Goal: Transaction & Acquisition: Purchase product/service

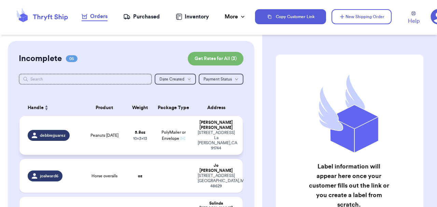
click at [54, 134] on div "debbiejjuarez" at bounding box center [49, 135] width 42 height 11
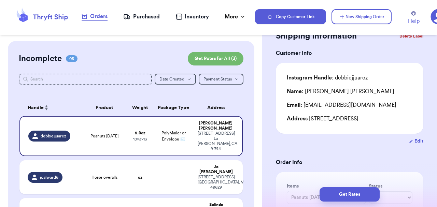
scroll to position [26, 0]
drag, startPoint x: 344, startPoint y: 92, endPoint x: 307, endPoint y: 91, distance: 36.9
click at [307, 91] on div "Name: [PERSON_NAME]" at bounding box center [350, 91] width 126 height 8
copy div "[PERSON_NAME]"
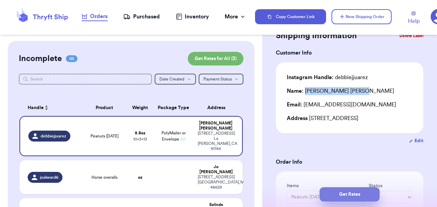
click at [345, 197] on button "Get Rates" at bounding box center [350, 194] width 60 height 14
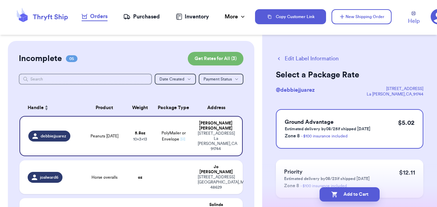
scroll to position [88, 0]
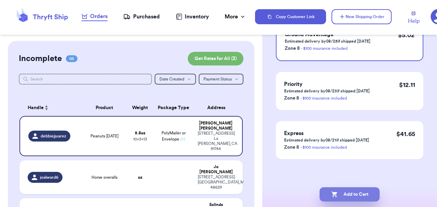
click at [346, 196] on button "Add to Cart" at bounding box center [350, 194] width 60 height 14
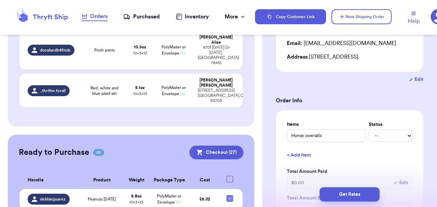
scroll to position [167, 0]
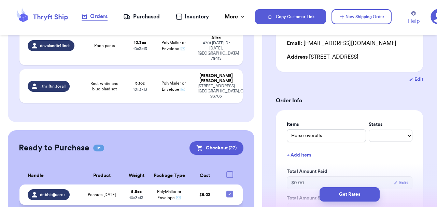
click at [59, 192] on span "debbiejjuarez" at bounding box center [53, 194] width 26 height 5
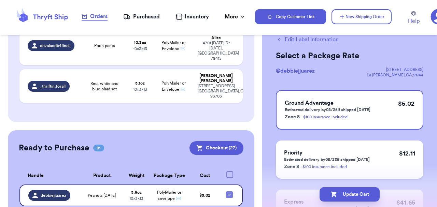
scroll to position [0, 0]
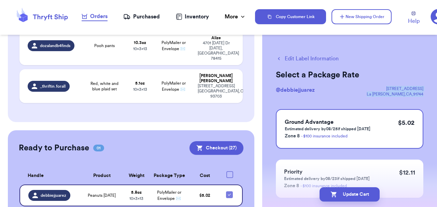
drag, startPoint x: 424, startPoint y: 93, endPoint x: 376, endPoint y: 88, distance: 48.0
click at [376, 88] on div "Edit Label Information Select a Package Rate @ debbiejjuarez [STREET_ADDRESS] G…" at bounding box center [349, 168] width 175 height 254
copy div "[STREET_ADDRESS]"
drag, startPoint x: 318, startPoint y: 92, endPoint x: 269, endPoint y: 92, distance: 48.8
click at [269, 92] on div "Edit Label Information Select a Package Rate @ debbiejjuarez [STREET_ADDRESS] G…" at bounding box center [349, 168] width 175 height 254
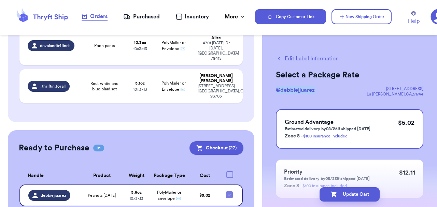
copy span "@ debbiejjuarez"
click at [285, 62] on button "Edit Label Information" at bounding box center [307, 59] width 63 height 8
checkbox input "false"
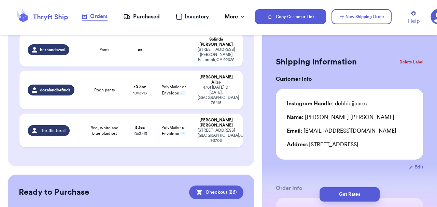
scroll to position [192, 0]
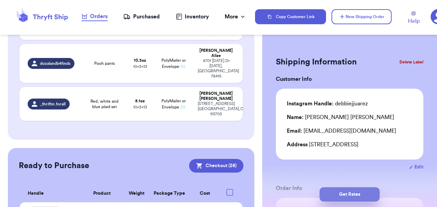
click at [340, 195] on button "Get Rates" at bounding box center [350, 194] width 60 height 14
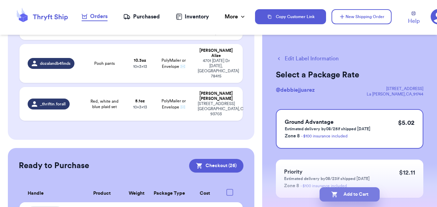
click at [339, 196] on button "Add to Cart" at bounding box center [350, 194] width 60 height 14
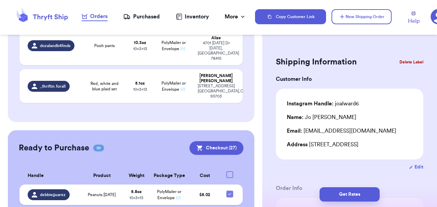
scroll to position [0, 0]
